Goal: Communication & Community: Answer question/provide support

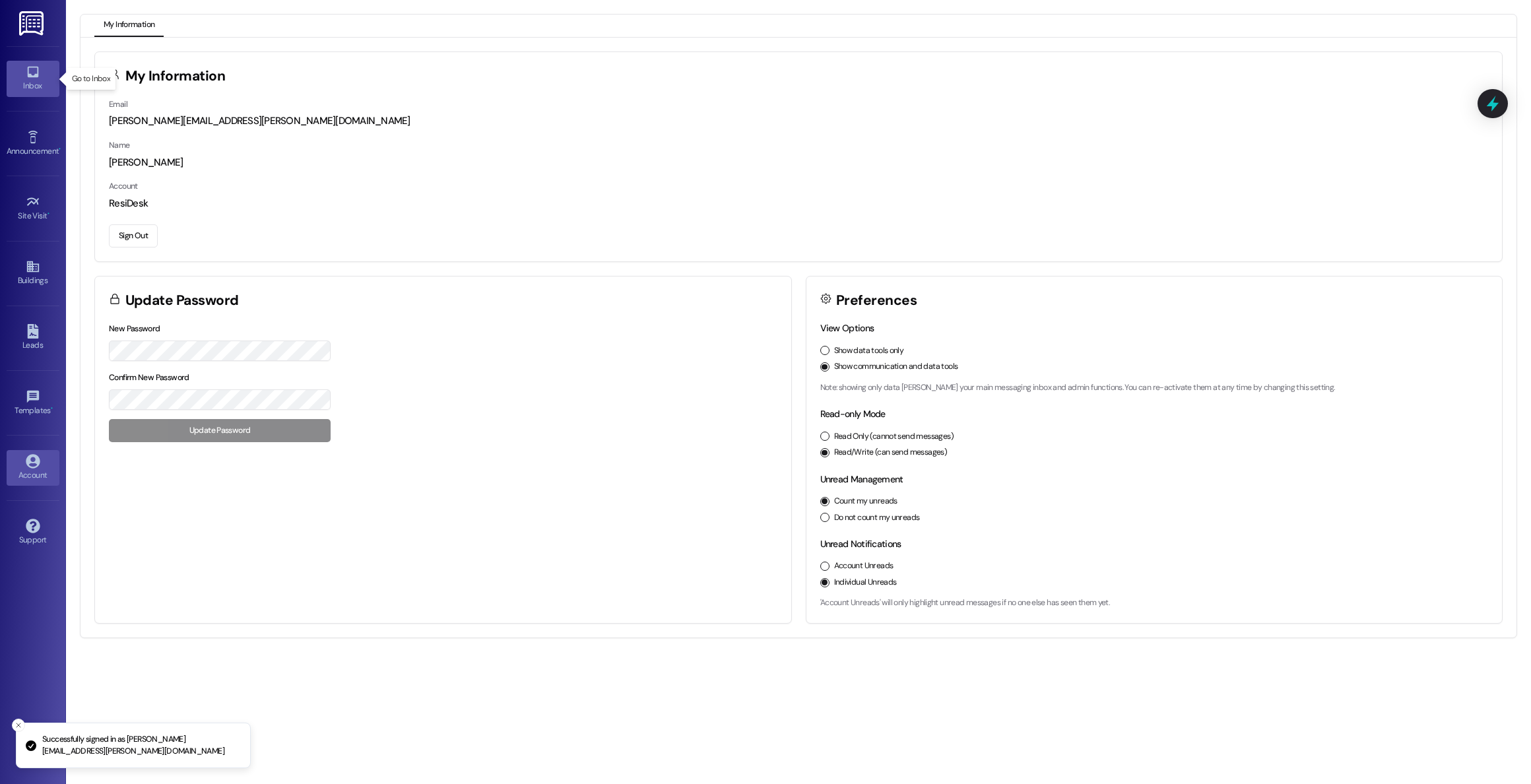
click at [27, 81] on div "Inbox" at bounding box center [33, 86] width 66 height 13
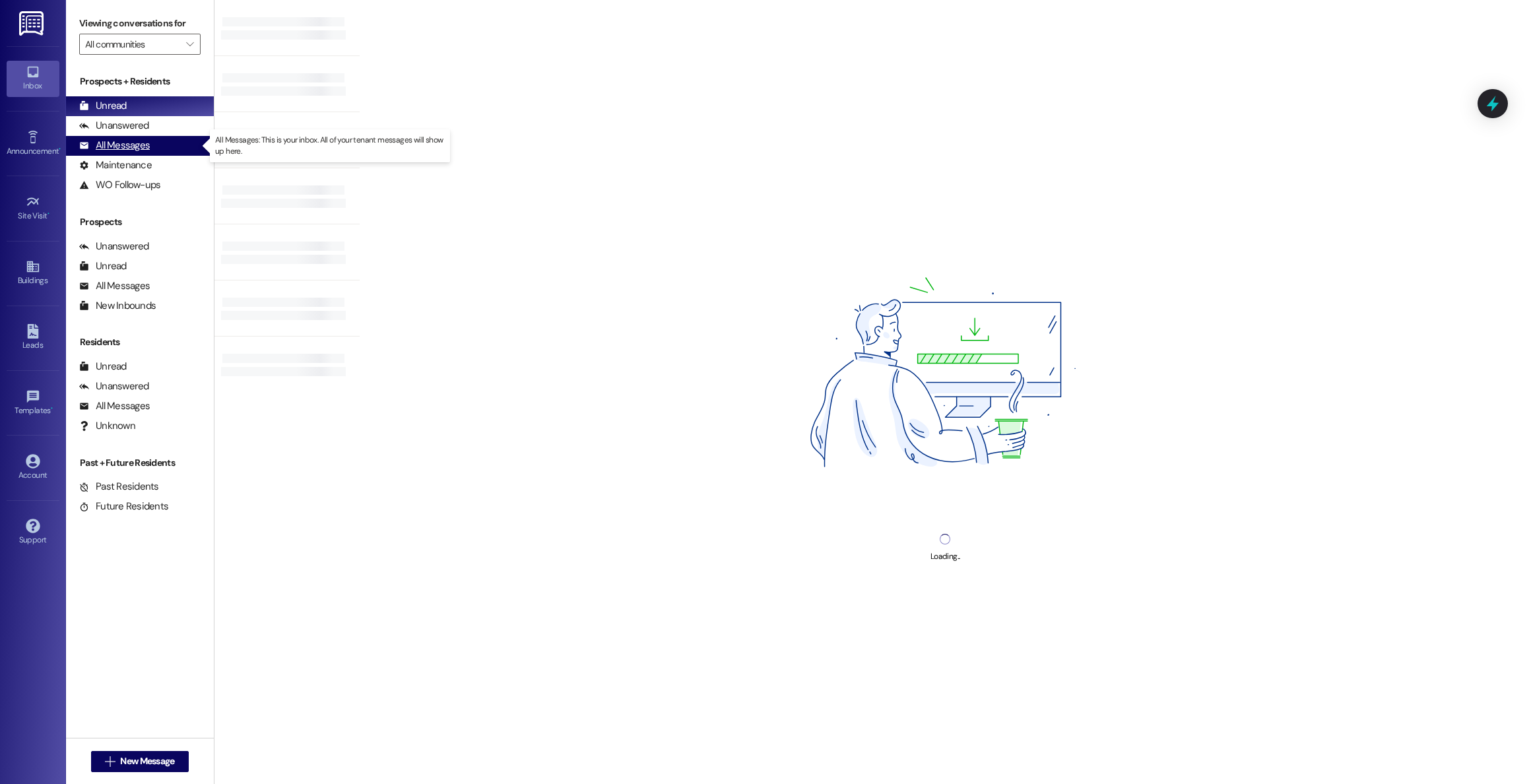
click at [116, 150] on div "All Messages" at bounding box center [115, 145] width 71 height 14
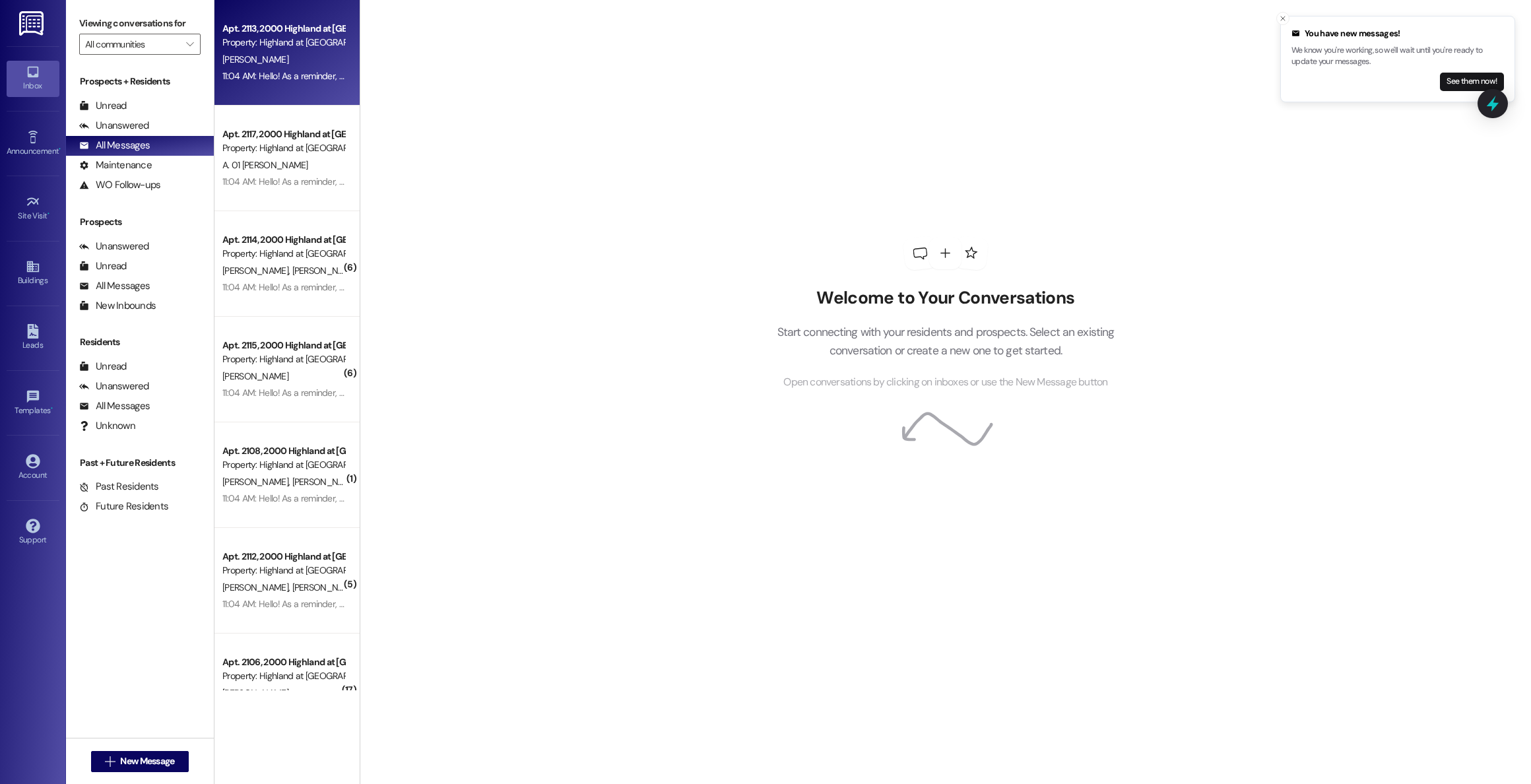
click at [307, 68] on div "A. Yasinsac" at bounding box center [283, 60] width 124 height 17
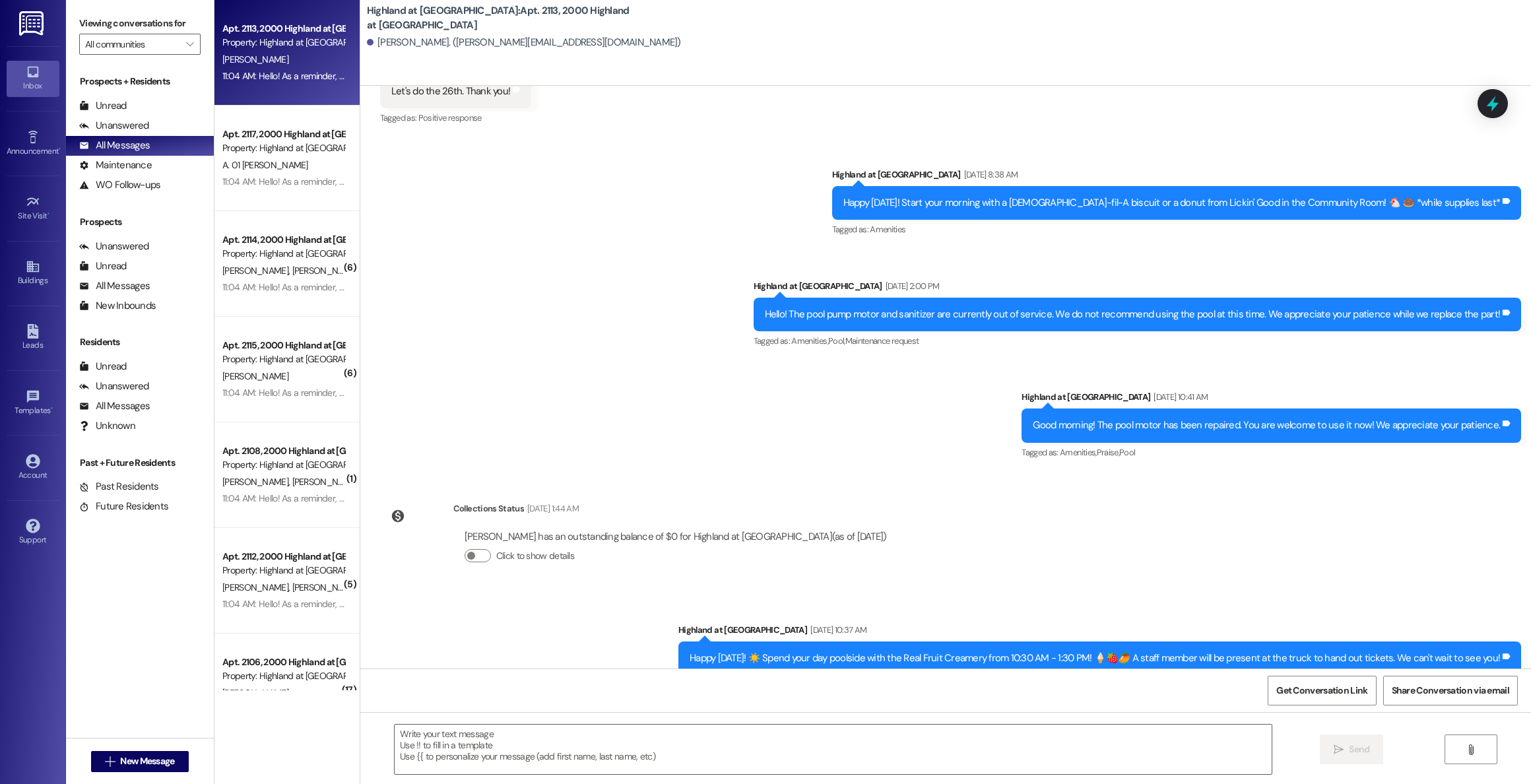
scroll to position [28541, 0]
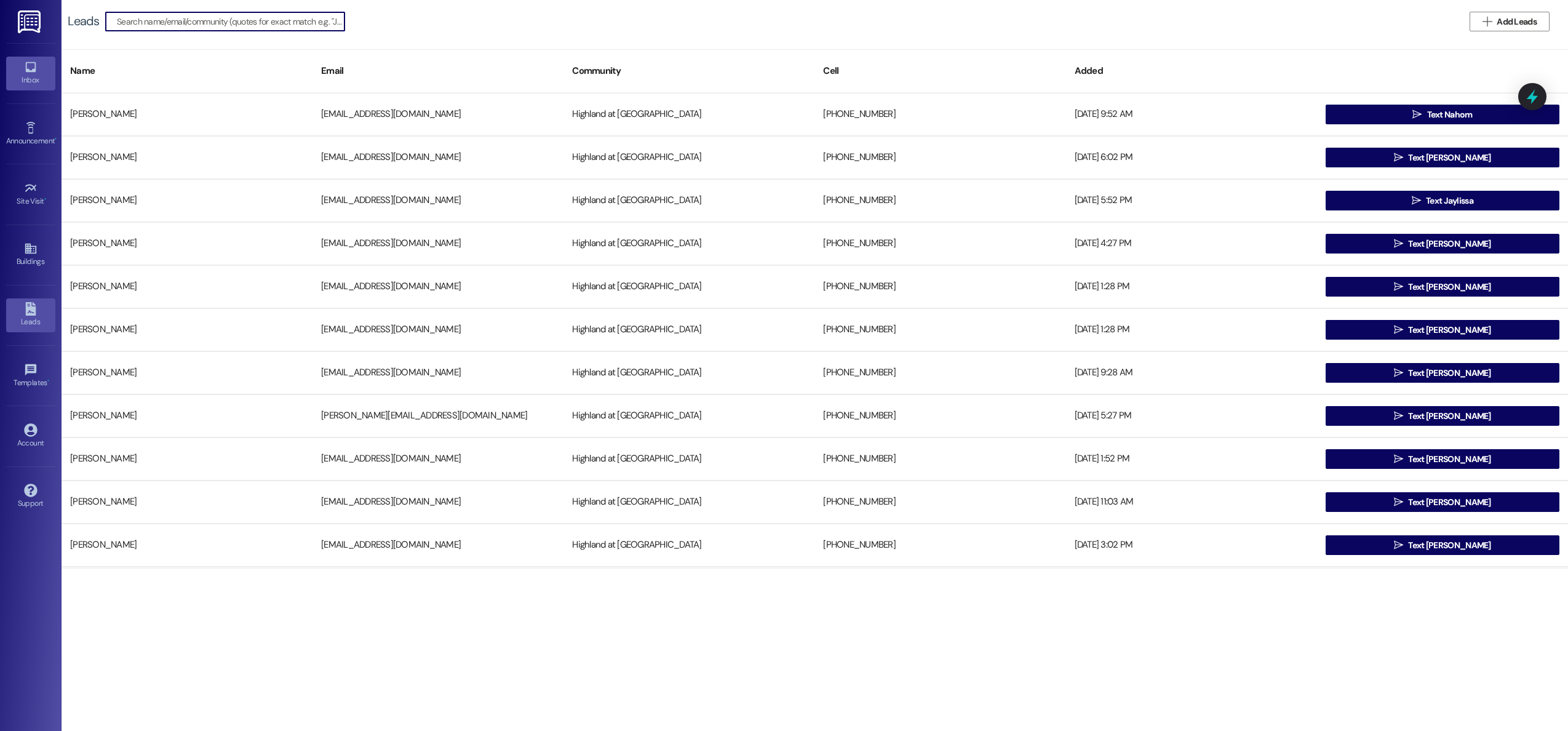
click at [40, 74] on div "Inbox" at bounding box center [31, 80] width 62 height 12
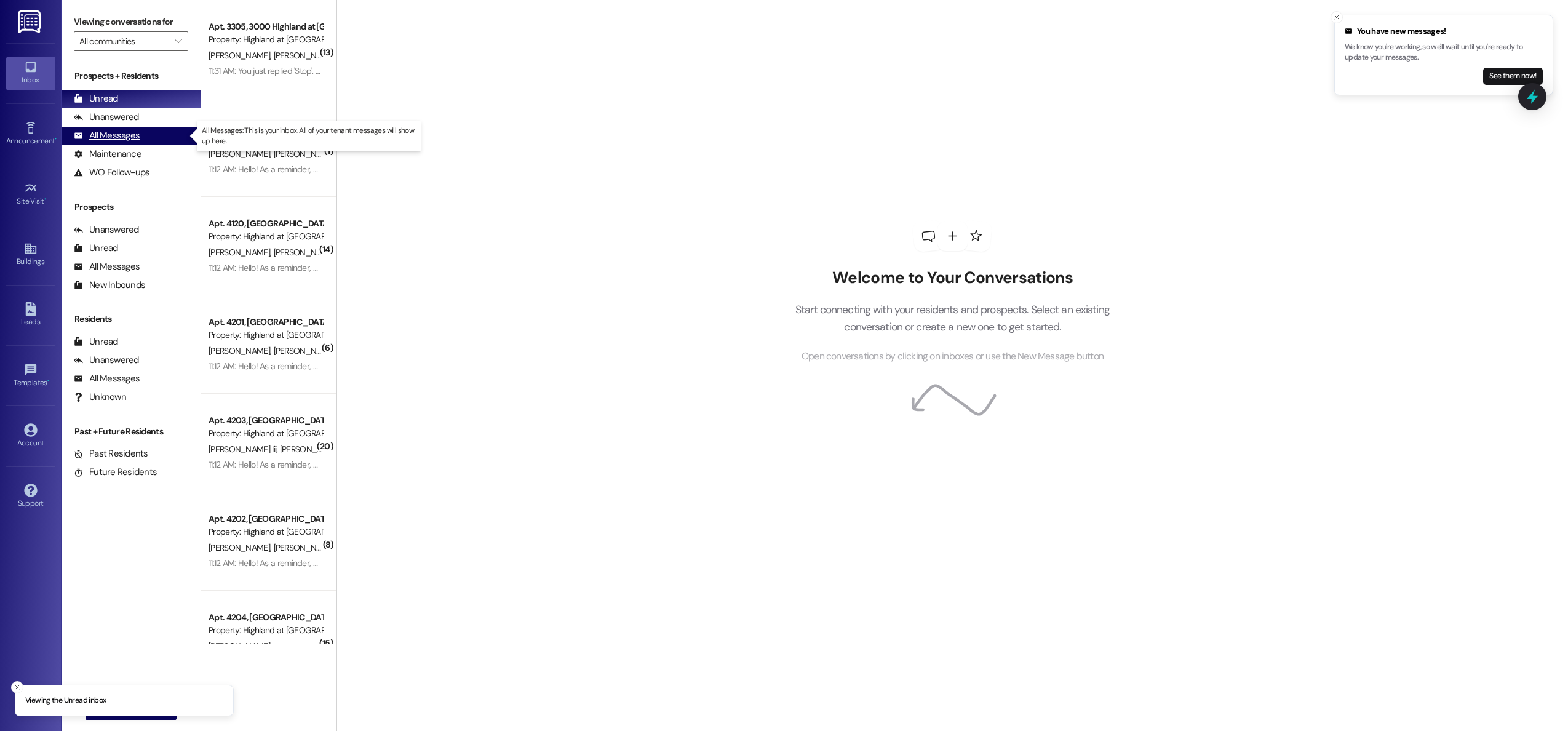
click at [114, 141] on div "All Messages" at bounding box center [107, 135] width 66 height 13
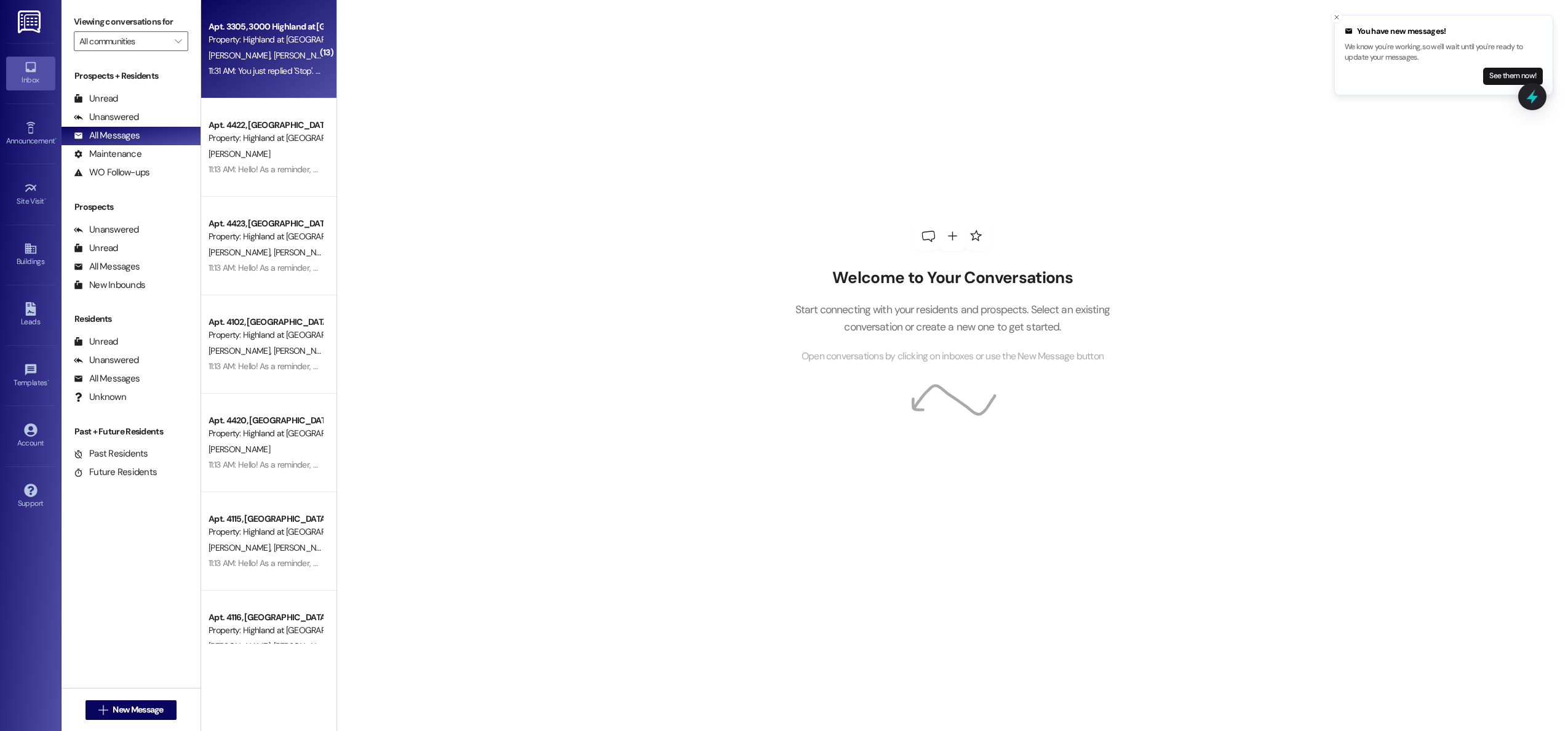
click at [248, 44] on div "Property: Highland at [GEOGRAPHIC_DATA]" at bounding box center [265, 40] width 114 height 13
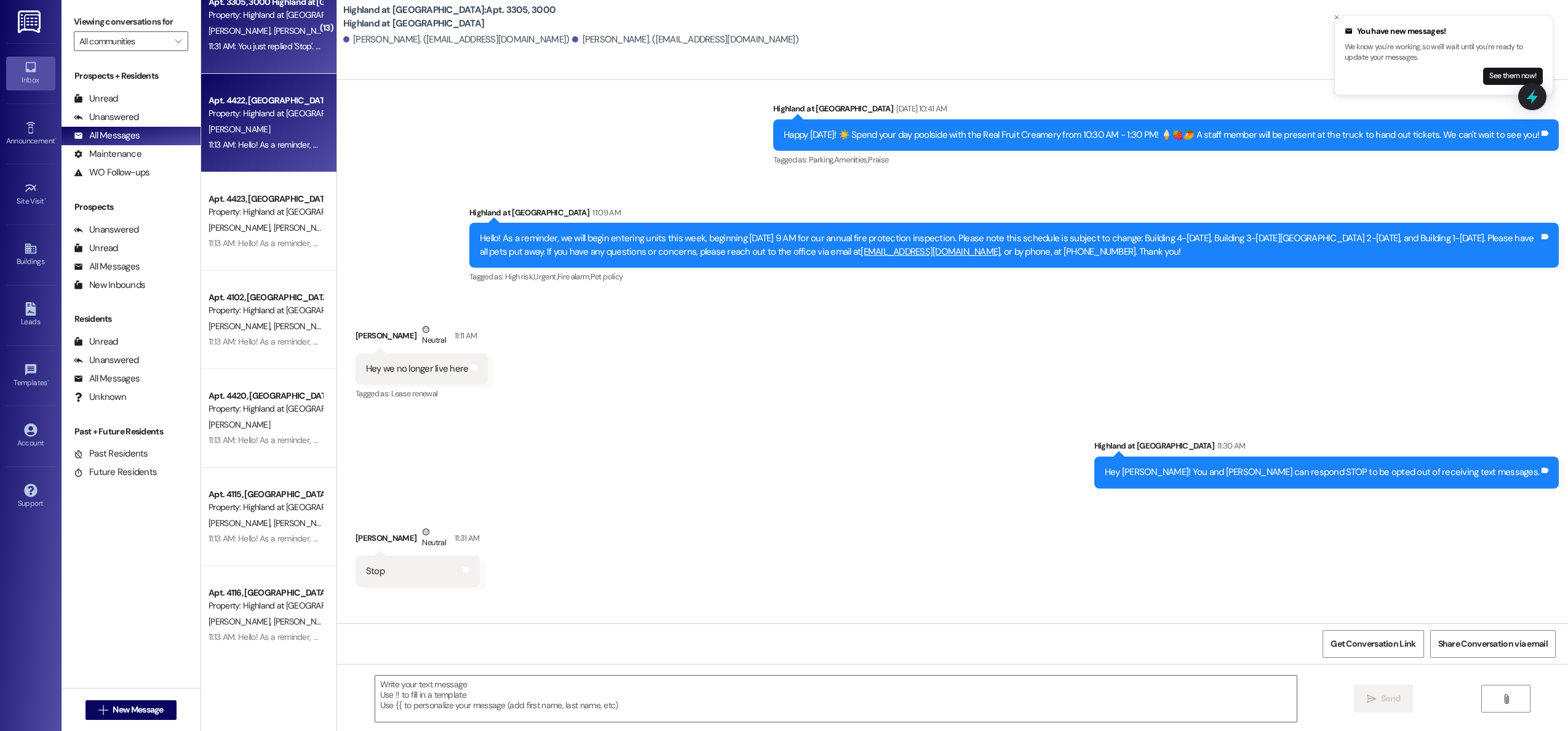
scroll to position [24, 0]
click at [207, 136] on div "[PERSON_NAME]" at bounding box center [265, 130] width 116 height 15
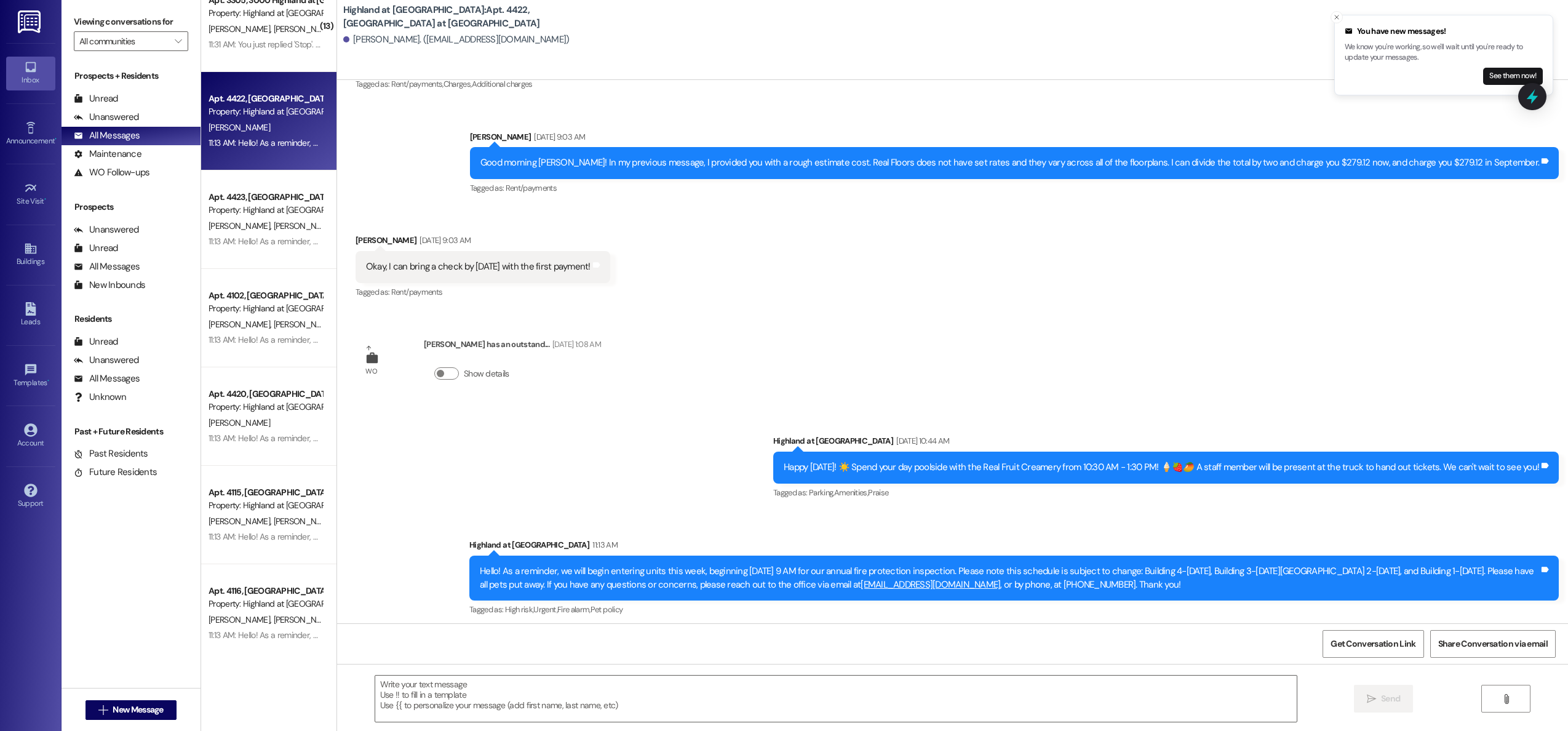
scroll to position [2507, 0]
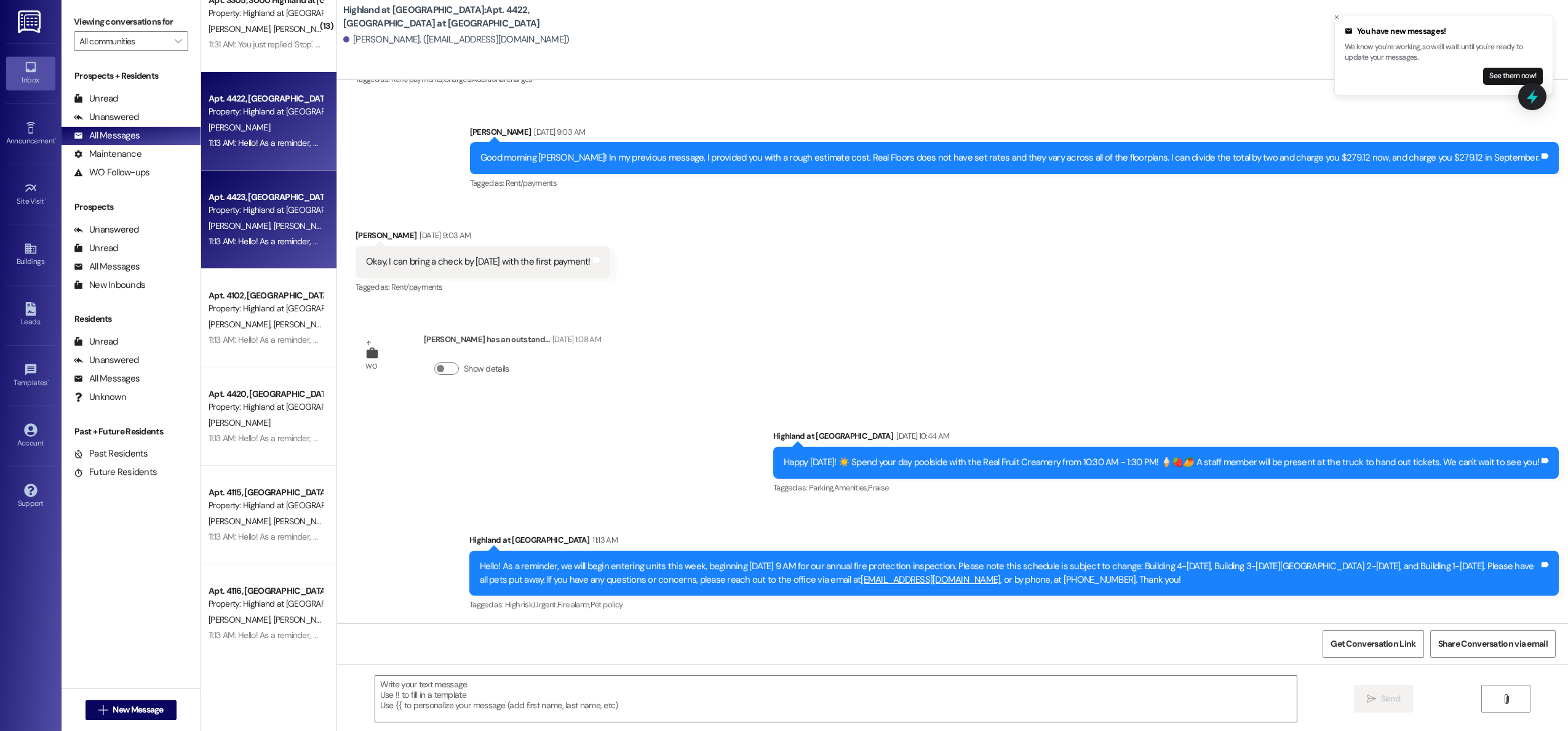
click at [251, 209] on div "Property: Highland at [GEOGRAPHIC_DATA]" at bounding box center [265, 210] width 114 height 13
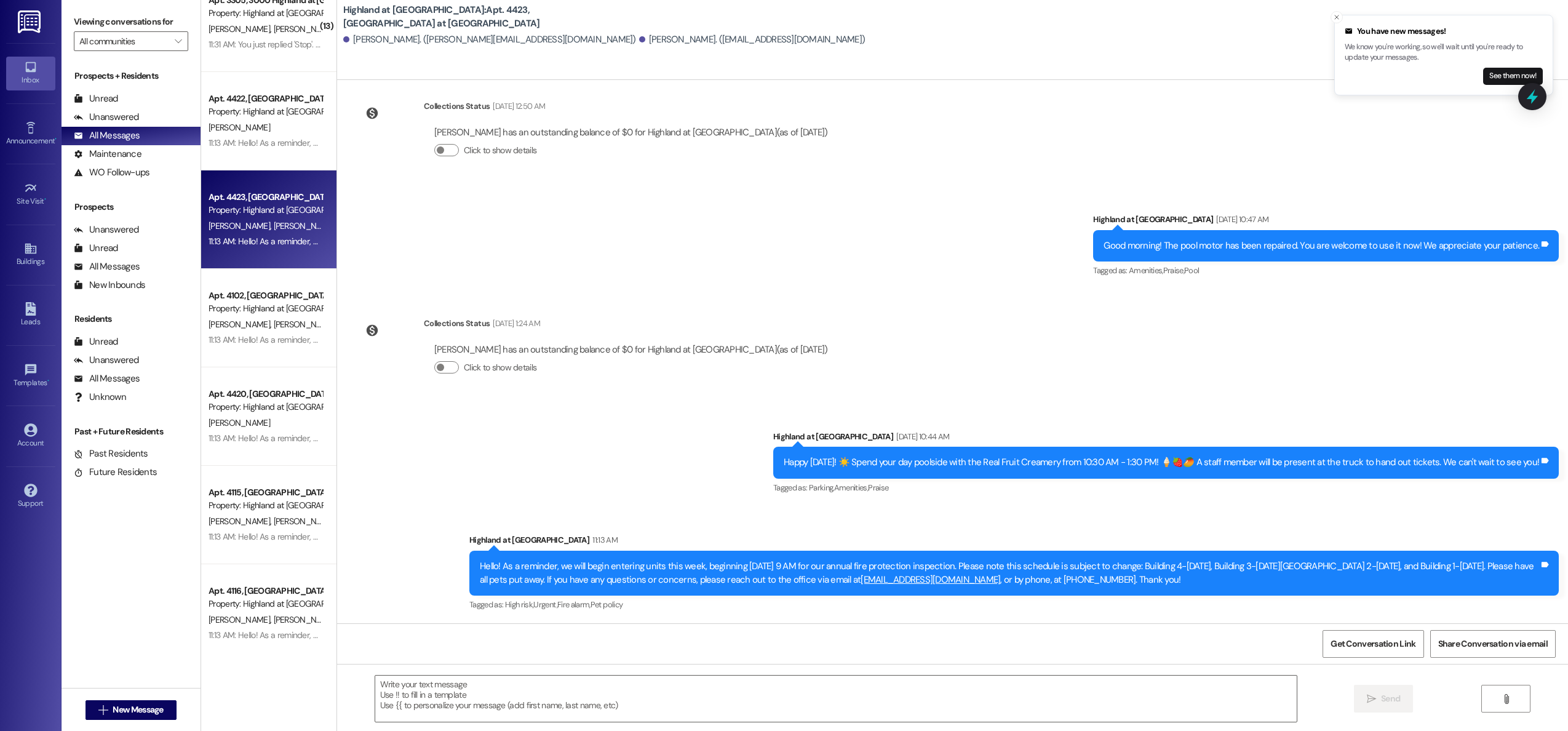
scroll to position [18373, 0]
click at [273, 319] on span "[PERSON_NAME]" at bounding box center [304, 324] width 62 height 11
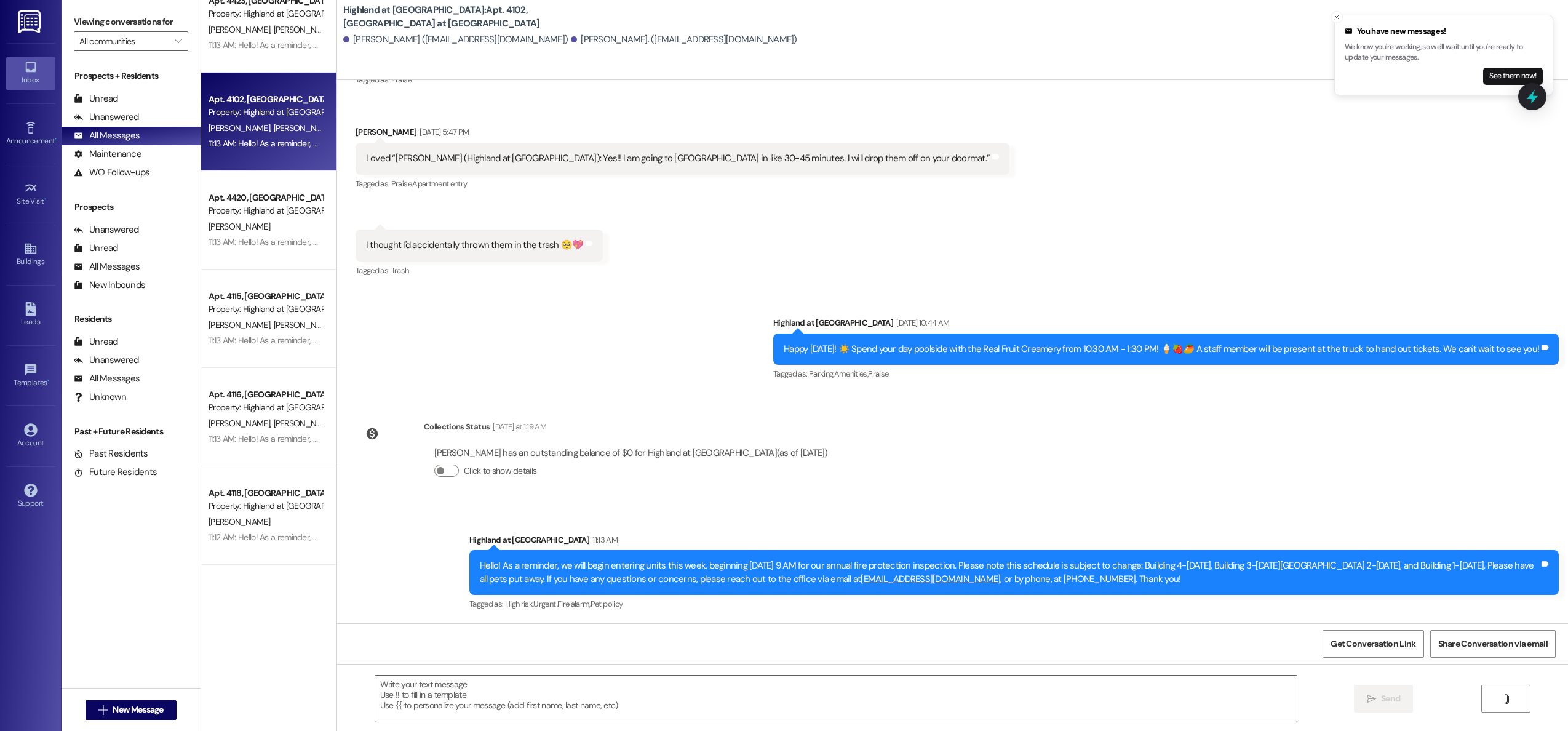
scroll to position [0, 0]
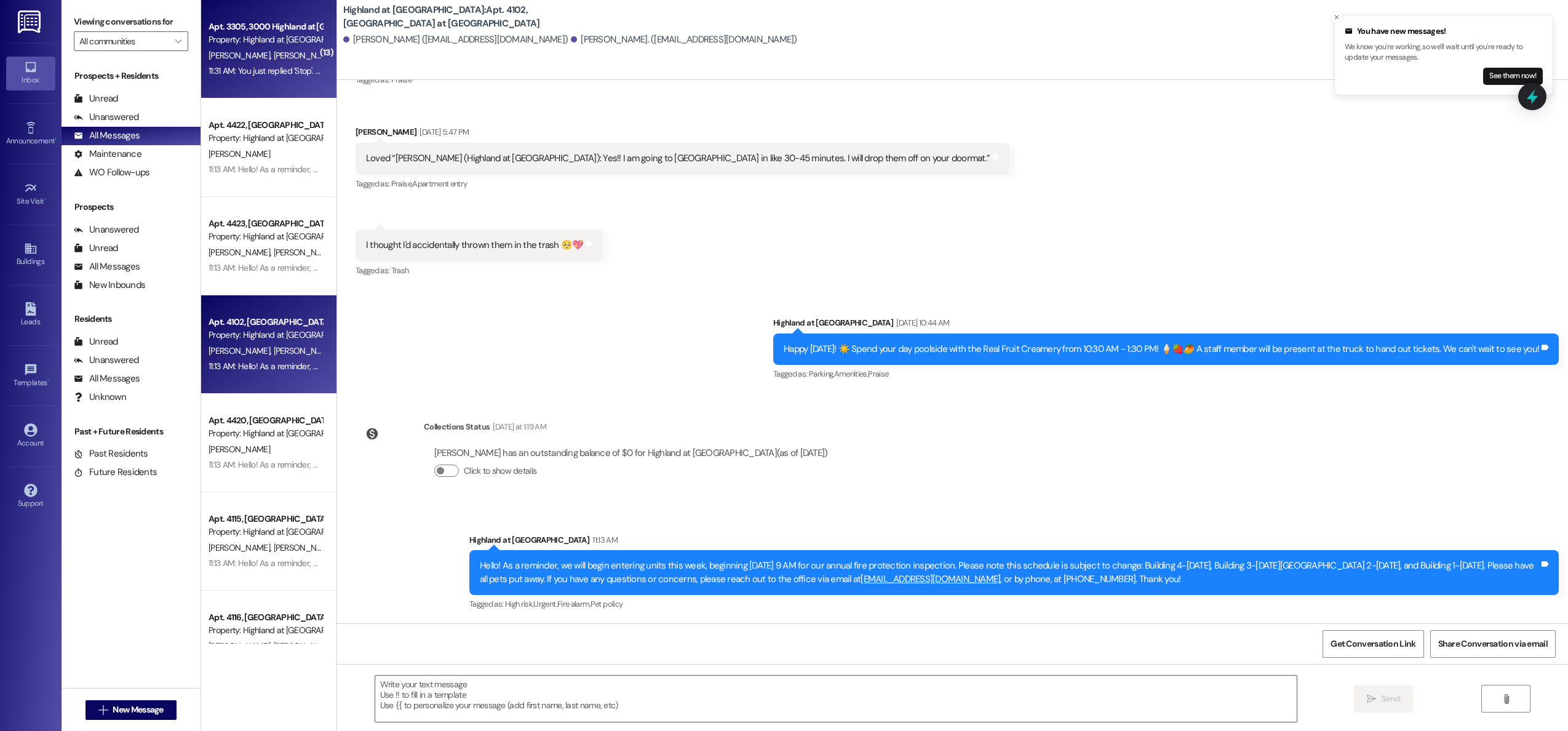
click at [273, 50] on span "[PERSON_NAME]" at bounding box center [304, 56] width 62 height 11
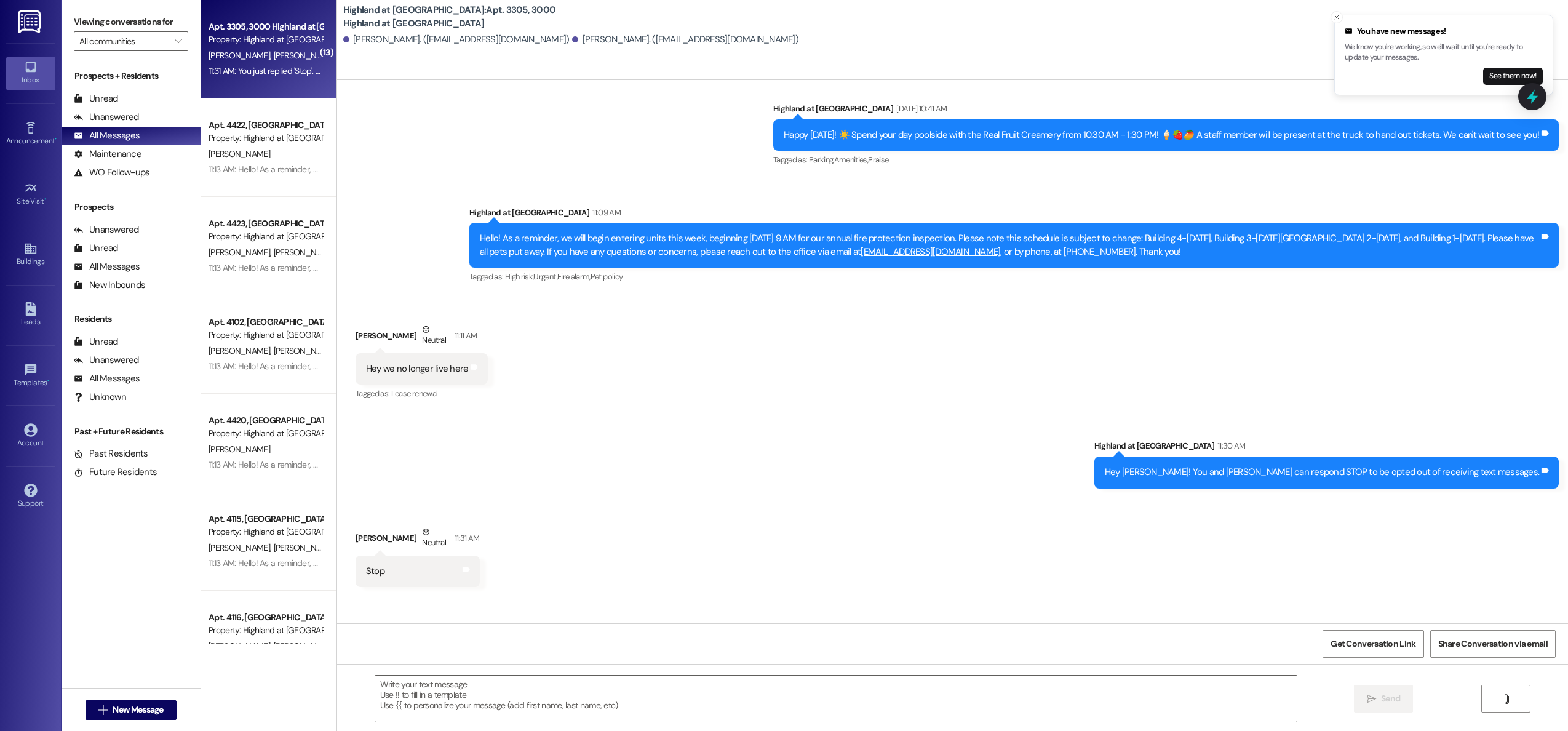
scroll to position [6263, 0]
